Goal: Obtain resource: Download file/media

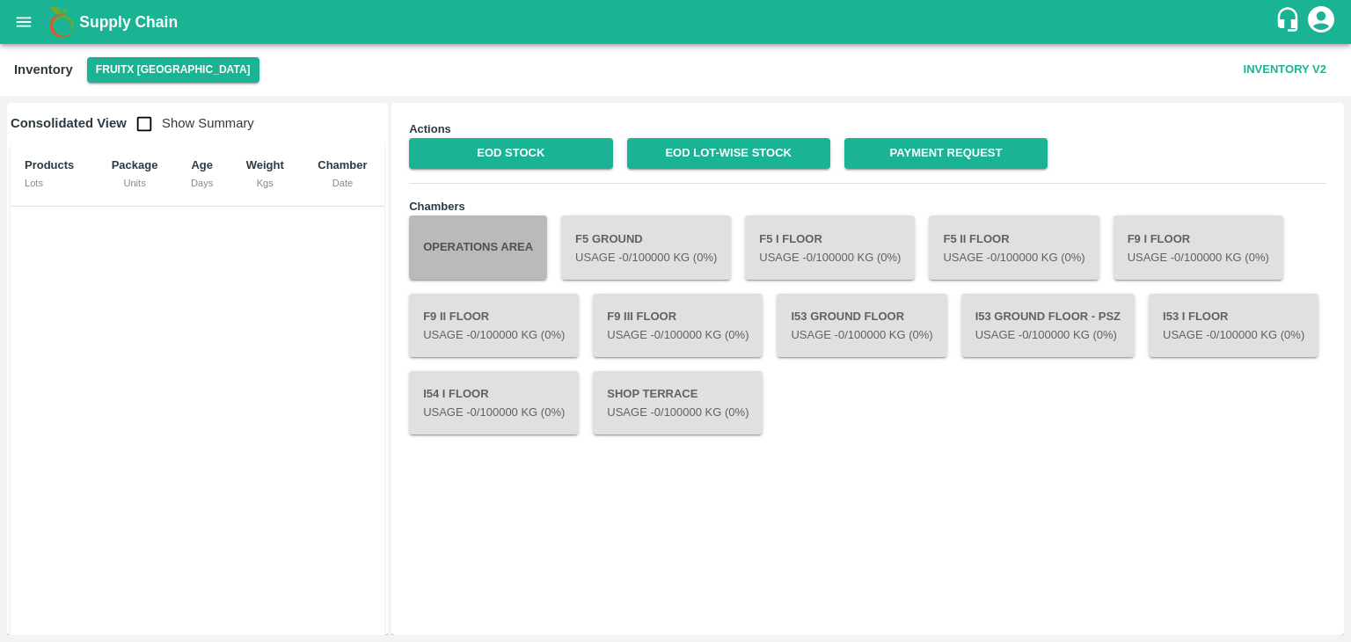
click at [509, 270] on button "Operations Area" at bounding box center [478, 247] width 138 height 63
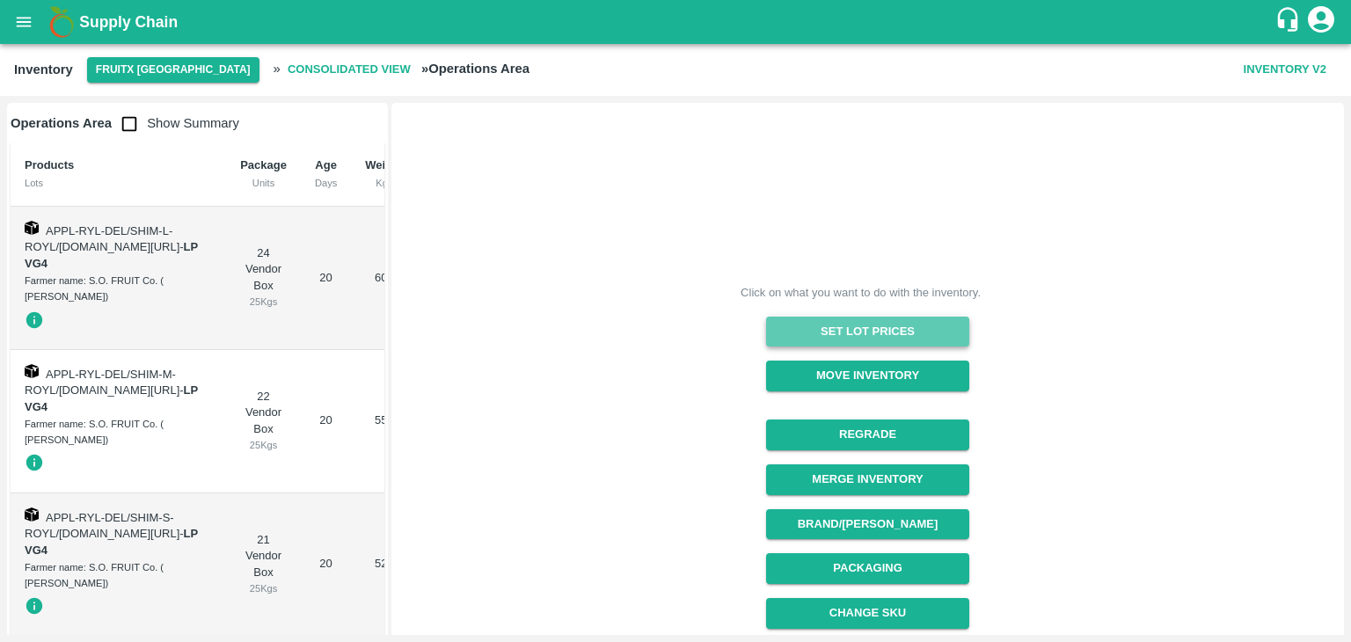
click at [949, 337] on button "Set Lot Prices" at bounding box center [867, 332] width 203 height 31
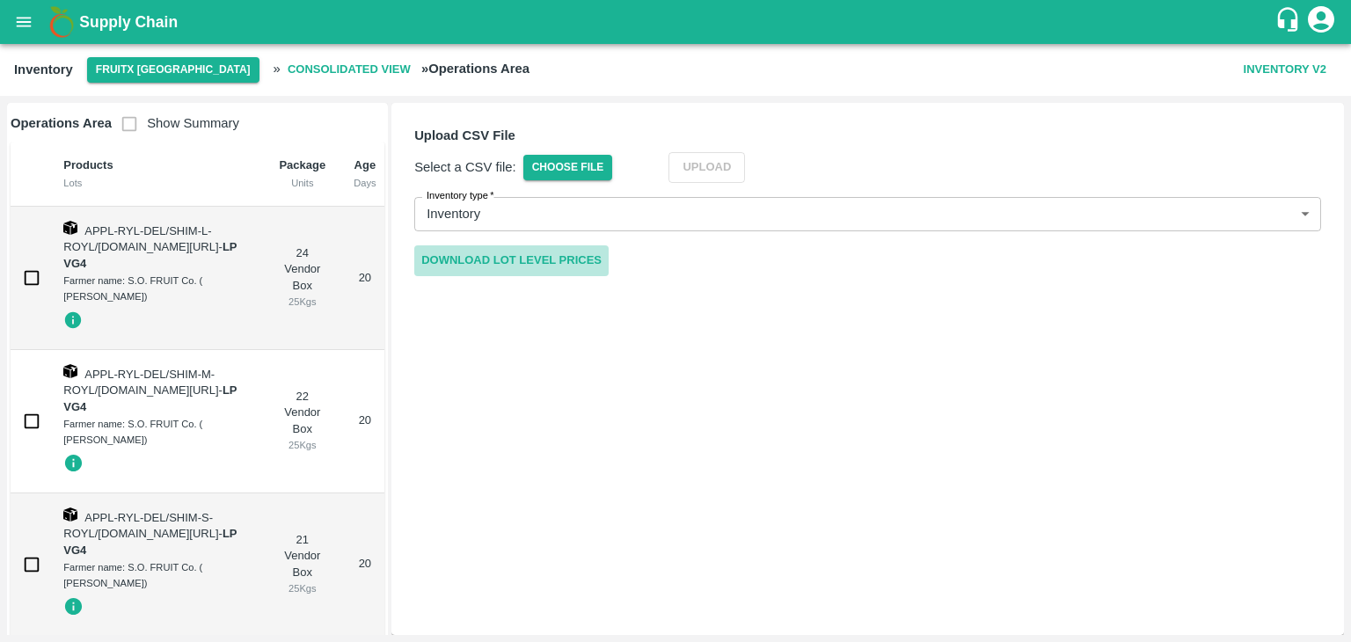
click at [546, 263] on link "Download Lot Level Prices" at bounding box center [511, 260] width 194 height 31
